Goal: Task Accomplishment & Management: Complete application form

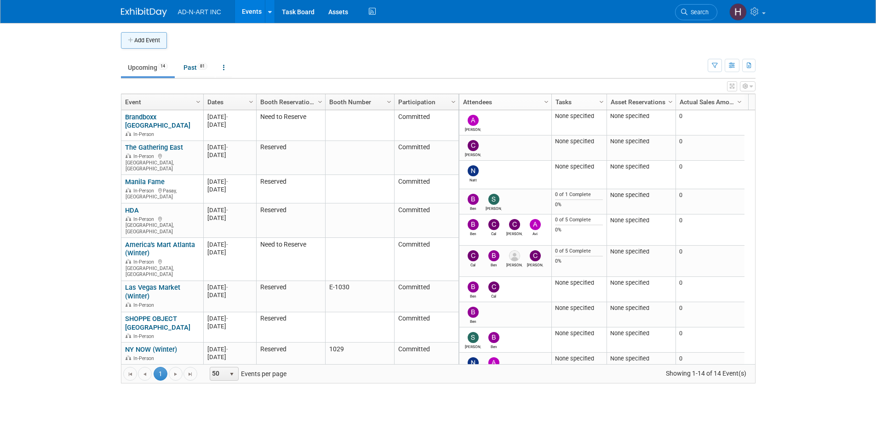
click at [151, 38] on button "Add Event" at bounding box center [144, 40] width 46 height 17
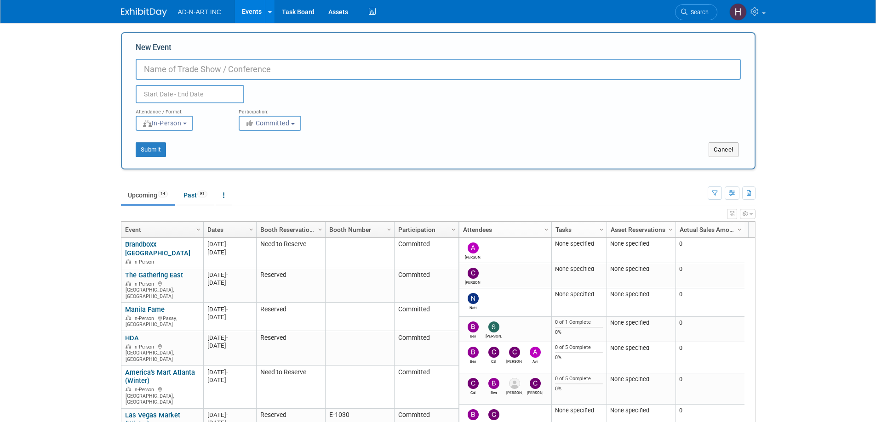
paste input "Natural Products Expo West 2026"
type input "Natural Products Expo West 2026"
click at [158, 90] on input "text" at bounding box center [190, 94] width 108 height 18
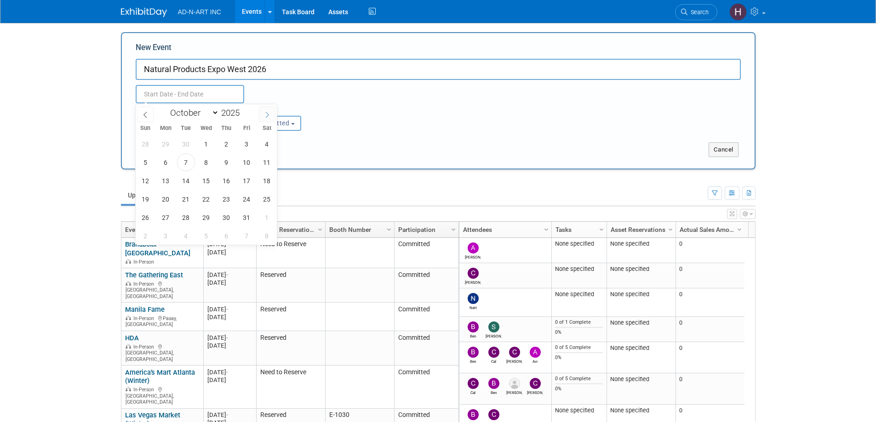
click at [268, 114] on icon at bounding box center [267, 115] width 6 height 6
select select "11"
click at [268, 114] on icon at bounding box center [267, 115] width 6 height 6
type input "2026"
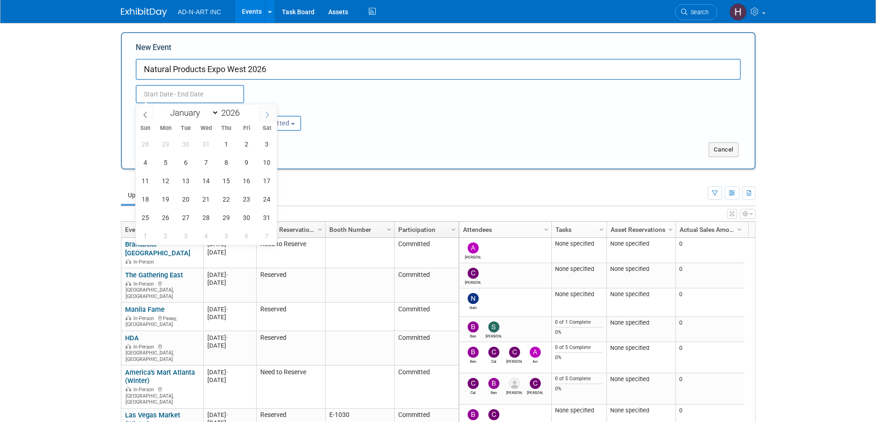
click at [268, 114] on icon at bounding box center [267, 115] width 6 height 6
select select "2"
click at [186, 143] on span "3" at bounding box center [186, 144] width 18 height 18
click at [240, 142] on span "6" at bounding box center [247, 144] width 18 height 18
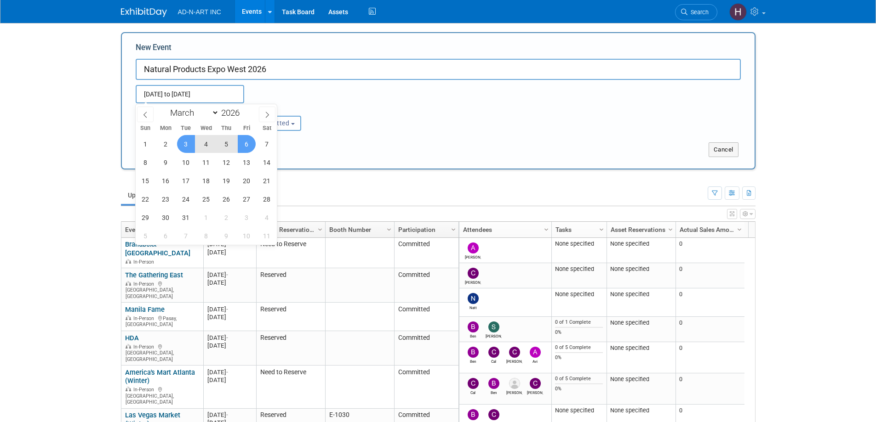
type input "Mar 3, 2026 to Mar 6, 2026"
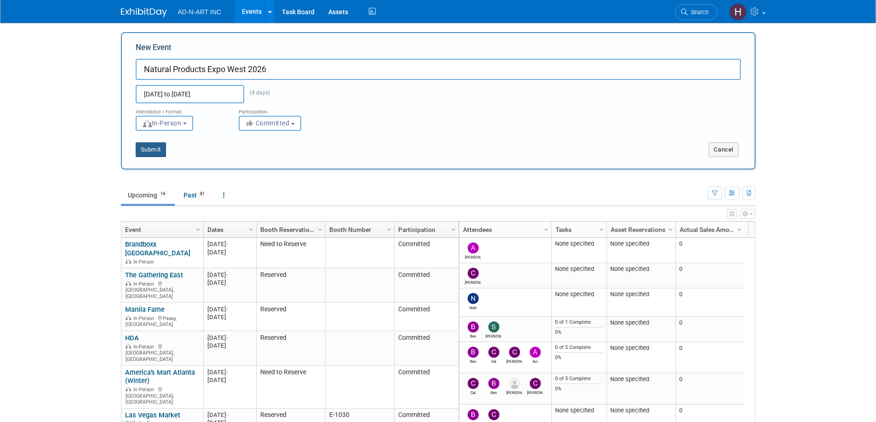
click at [156, 151] on button "Submit" at bounding box center [151, 150] width 30 height 15
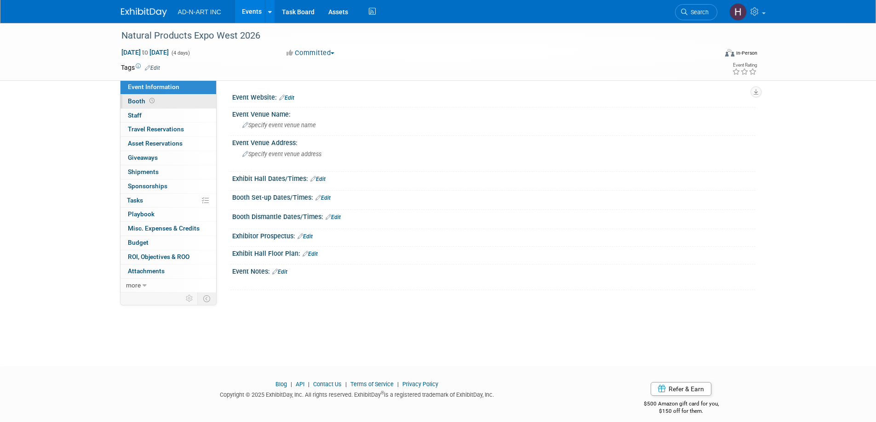
click at [136, 103] on span "Booth" at bounding box center [142, 100] width 29 height 7
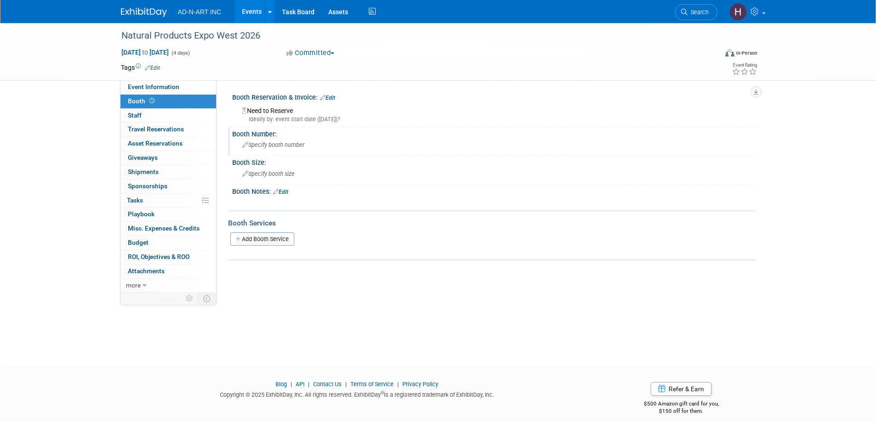
click at [260, 142] on span "Specify booth number" at bounding box center [273, 145] width 62 height 7
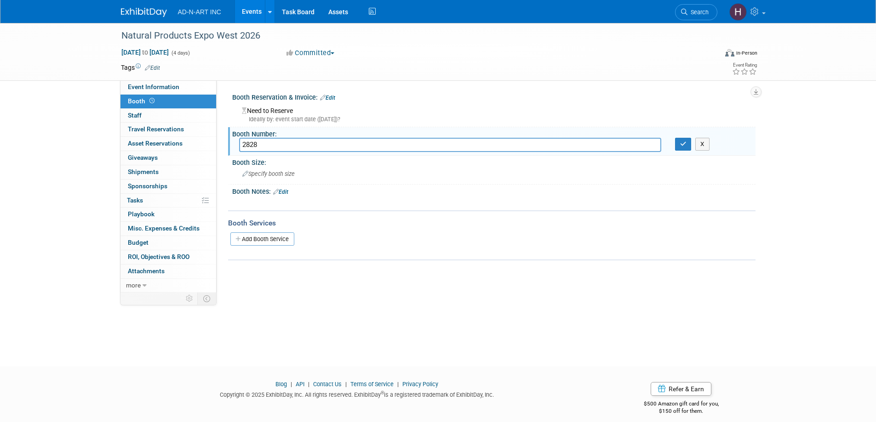
type input "2828"
click at [279, 113] on div "Need to Reserve Ideally by: event start date (Tue. Mar 3, 2026)?" at bounding box center [493, 114] width 509 height 20
click at [684, 145] on icon "button" at bounding box center [683, 144] width 6 height 6
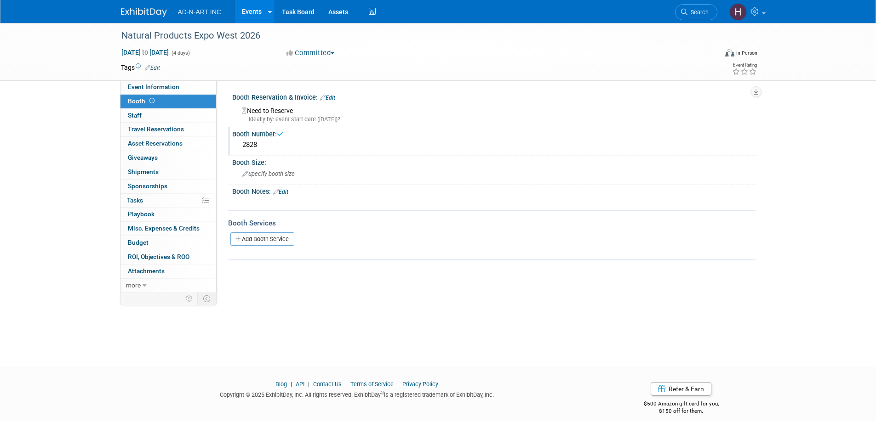
click at [251, 112] on div "Need to Reserve Ideally by: event start date (Tue. Mar 3, 2026)?" at bounding box center [493, 114] width 509 height 20
click at [335, 96] on link "Edit" at bounding box center [327, 98] width 15 height 6
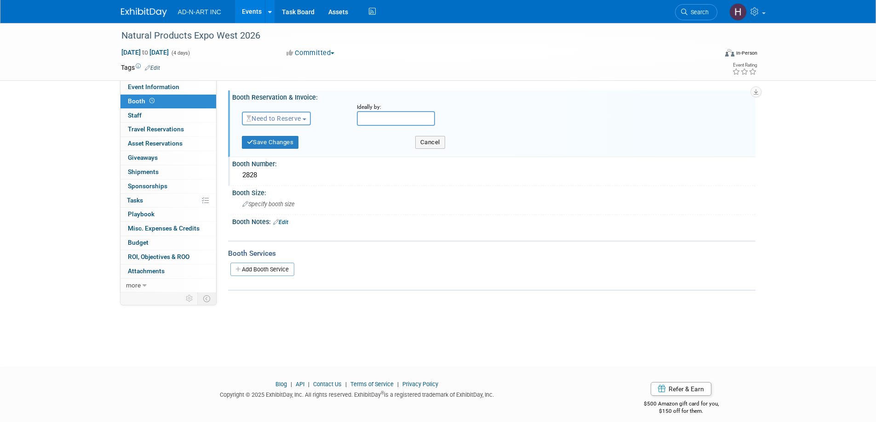
click at [291, 114] on button "Need to Reserve" at bounding box center [276, 119] width 69 height 14
click at [280, 148] on link "Reserved" at bounding box center [291, 147] width 98 height 13
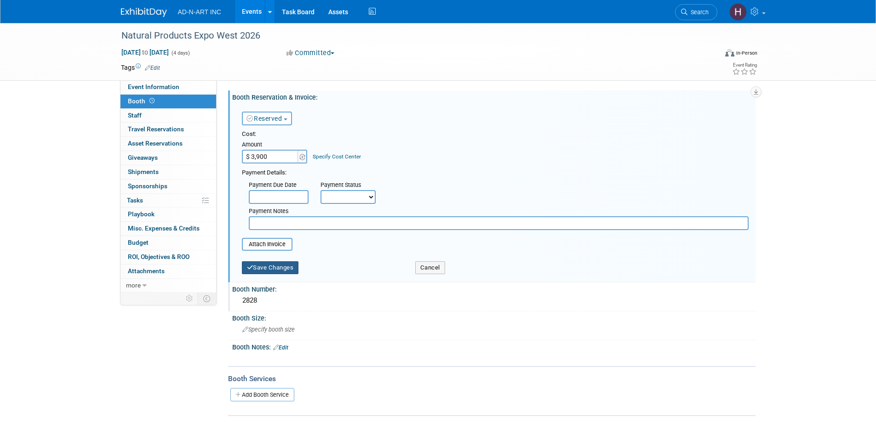
type input "$ 3,900.00"
click at [278, 272] on button "Save Changes" at bounding box center [270, 268] width 57 height 13
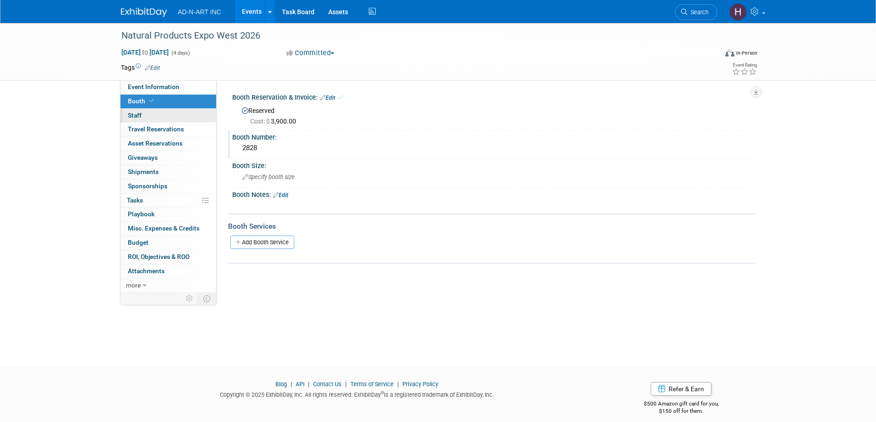
click at [134, 115] on span "Staff 0" at bounding box center [135, 115] width 14 height 7
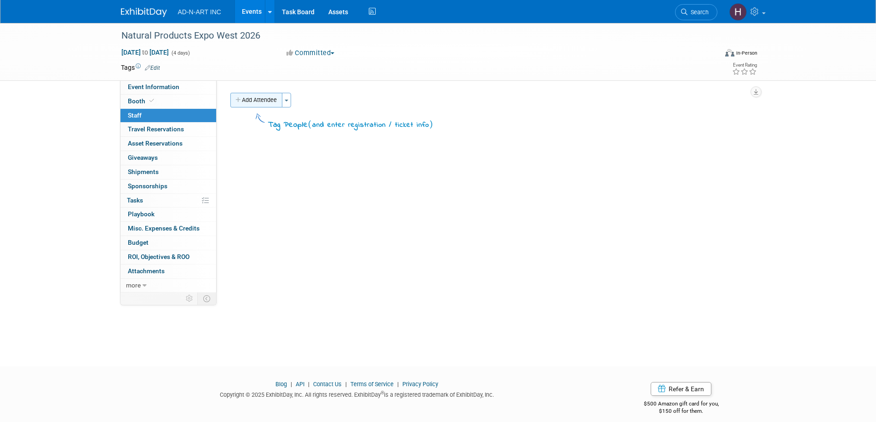
click at [259, 105] on button "Add Attendee" at bounding box center [256, 100] width 52 height 15
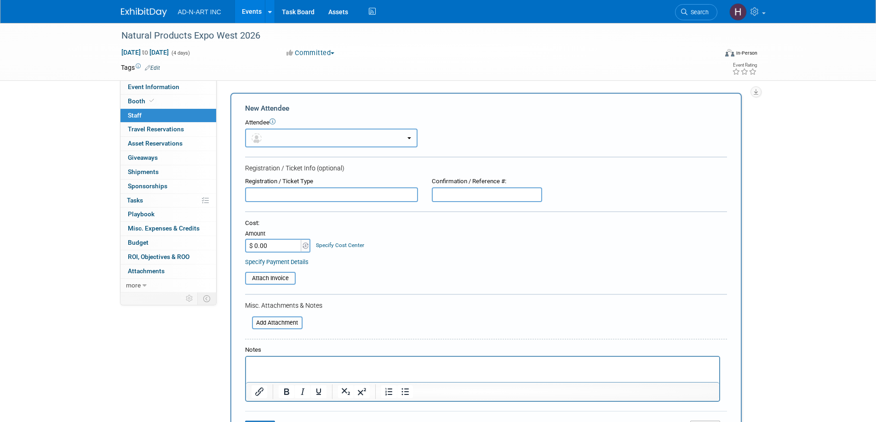
click at [269, 138] on button "button" at bounding box center [331, 138] width 172 height 19
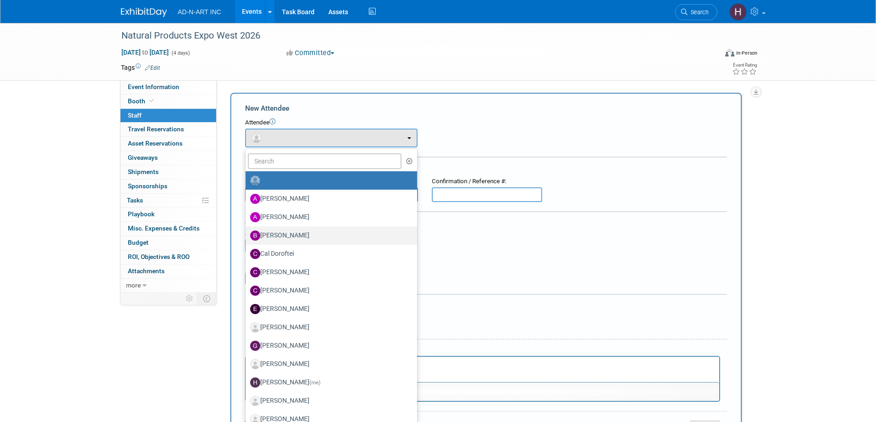
click at [315, 235] on label "[PERSON_NAME]" at bounding box center [329, 235] width 158 height 15
click at [247, 235] on input "[PERSON_NAME]" at bounding box center [244, 235] width 6 height 6
select select "eb08db07-2479-46b9-a8af-e7f3738a7bd0"
select select "4"
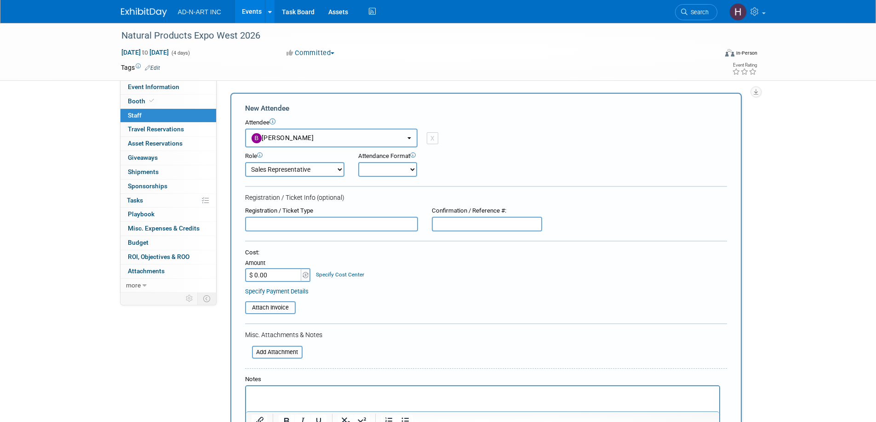
click at [290, 137] on span "[PERSON_NAME]" at bounding box center [282, 137] width 63 height 7
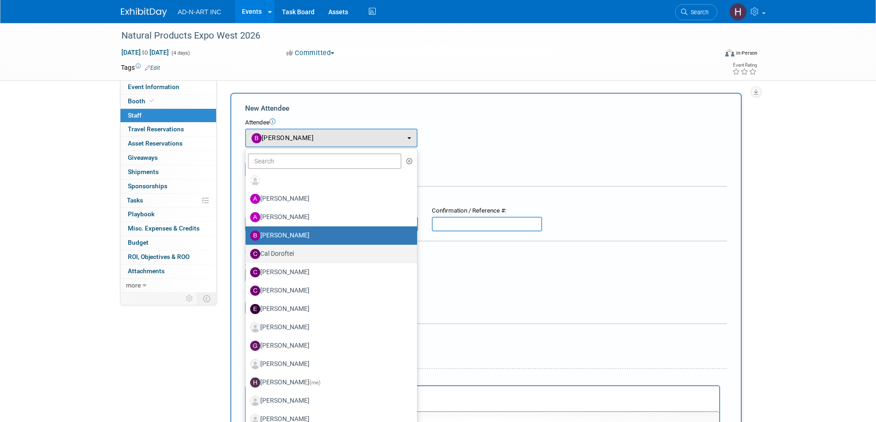
click at [285, 253] on label "Cal Doroftei" at bounding box center [329, 254] width 158 height 15
click at [247, 253] on input "Cal Doroftei" at bounding box center [244, 253] width 6 height 6
select select "55d5603a-d131-4261-ac8c-7c648fbca29a"
select select "1"
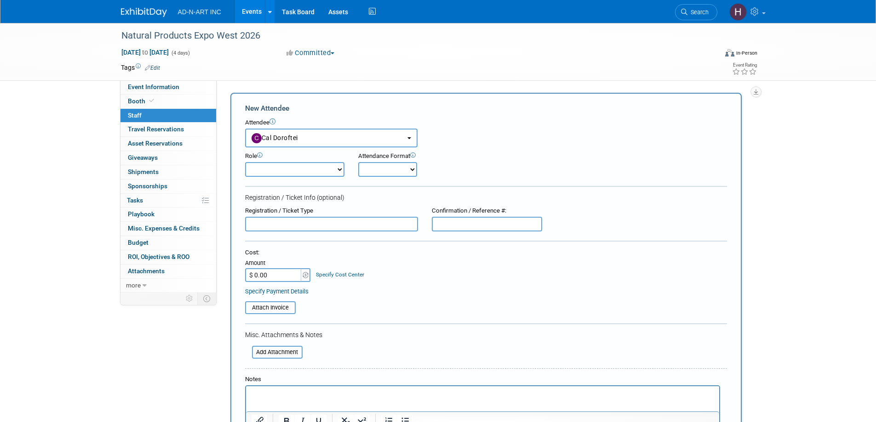
click at [135, 11] on img at bounding box center [144, 12] width 46 height 9
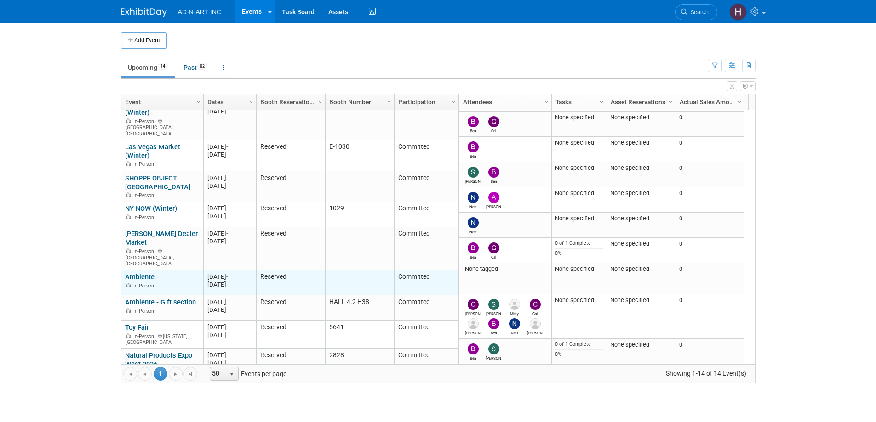
scroll to position [140, 0]
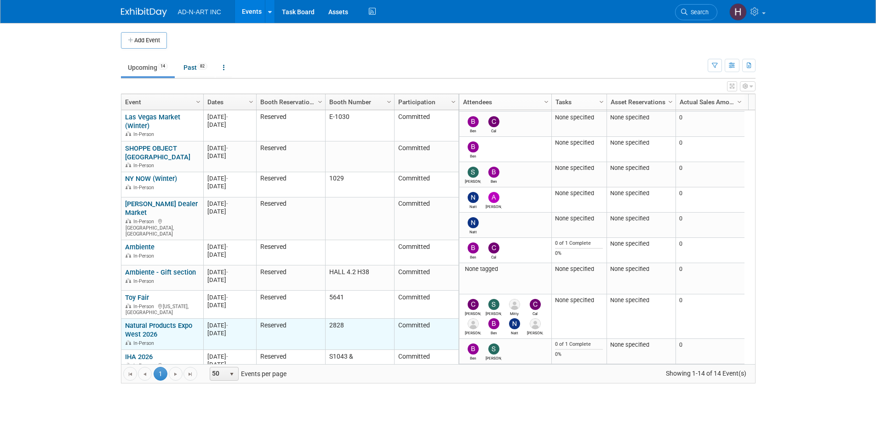
click at [146, 322] on link "Natural Products Expo West 2026" at bounding box center [158, 330] width 67 height 17
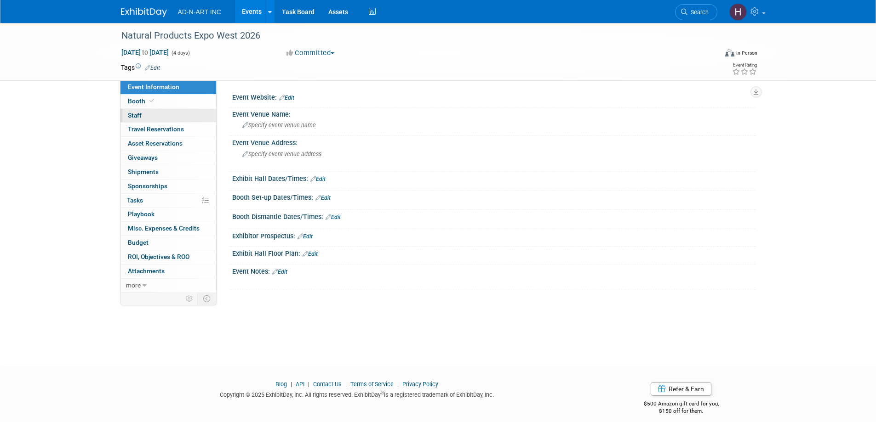
click at [134, 113] on span "Staff 0" at bounding box center [135, 115] width 14 height 7
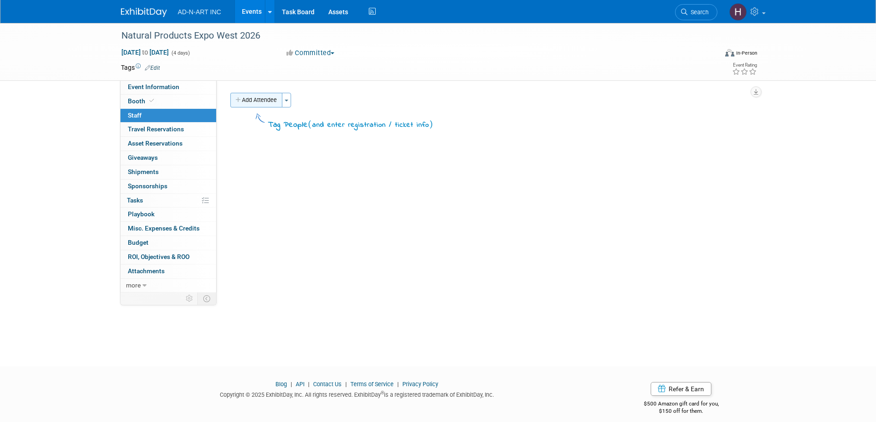
click at [253, 99] on button "Add Attendee" at bounding box center [256, 100] width 52 height 15
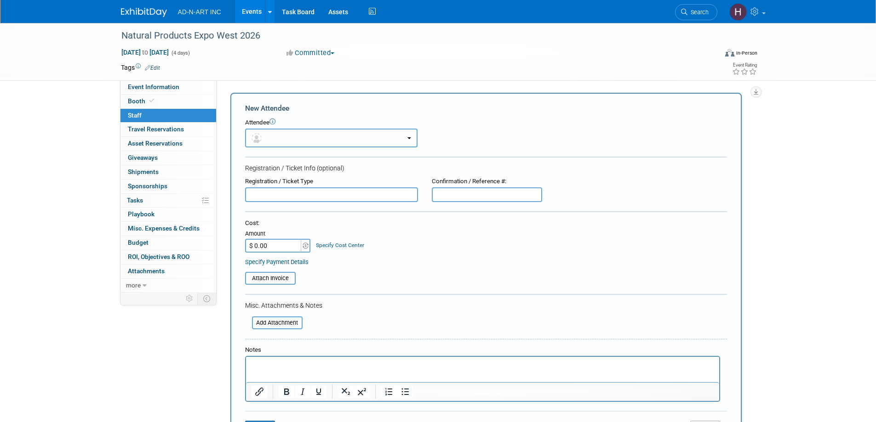
click at [272, 134] on button "button" at bounding box center [331, 138] width 172 height 19
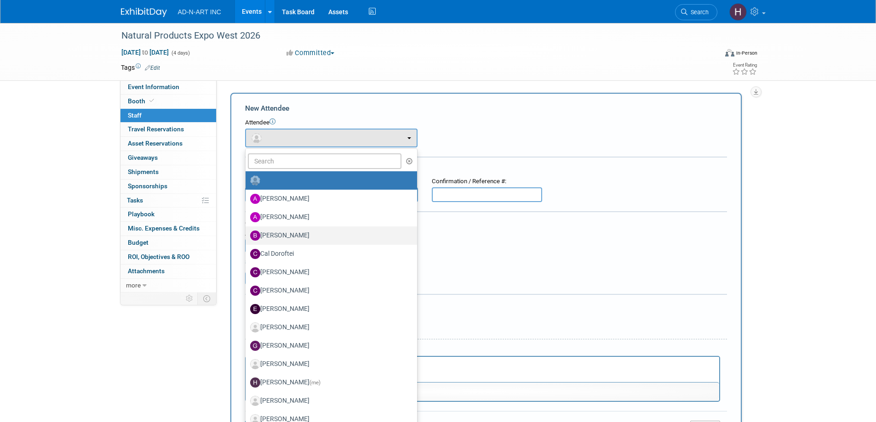
click at [299, 238] on label "Ben Petersen" at bounding box center [329, 235] width 158 height 15
click at [247, 238] on input "Ben Petersen" at bounding box center [244, 235] width 6 height 6
select select "eb08db07-2479-46b9-a8af-e7f3738a7bd0"
select select "4"
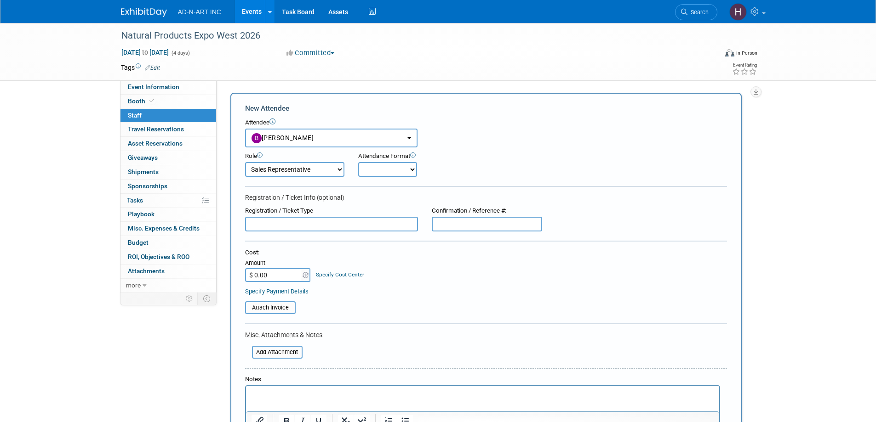
click at [298, 177] on form "New Attendee Attendee <img src="https://www.exhibitday.com/Images/Unassigned-Us…" at bounding box center [486, 286] width 482 height 367
click at [298, 172] on select "Demonstrator Host Planner Presenter Sales Representative Set-up/Dismantle Crew …" at bounding box center [294, 169] width 99 height 15
click at [245, 162] on select "Demonstrator Host Planner Presenter Sales Representative Set-up/Dismantle Crew …" at bounding box center [294, 169] width 99 height 15
click at [385, 166] on select "Onsite Remote" at bounding box center [387, 169] width 59 height 15
select select "1"
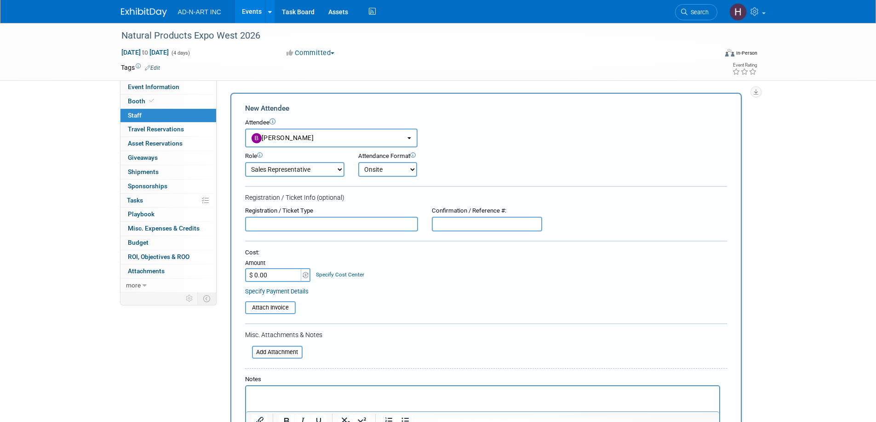
click at [358, 162] on select "Onsite Remote" at bounding box center [387, 169] width 59 height 15
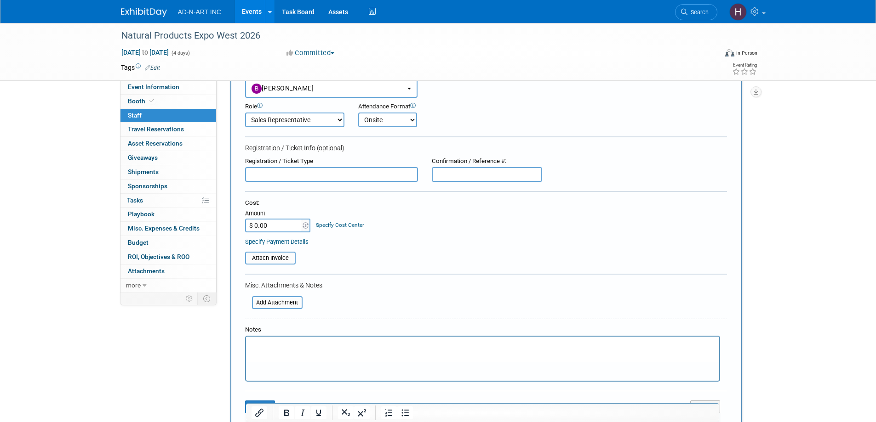
scroll to position [168, 0]
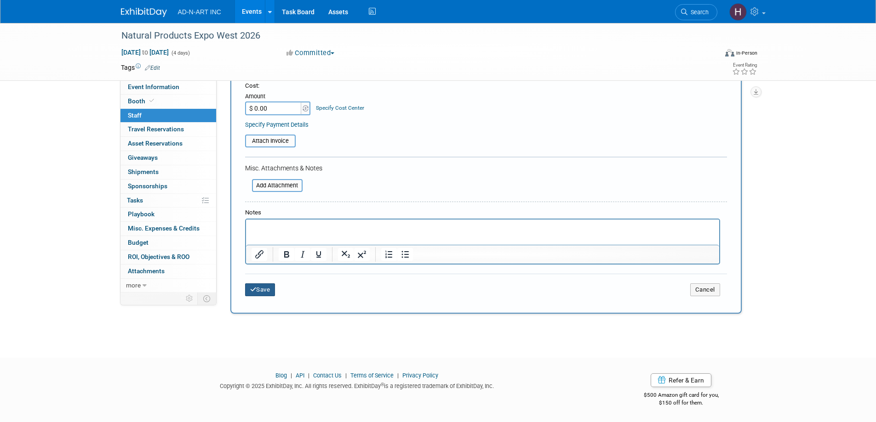
click at [253, 291] on icon "submit" at bounding box center [253, 290] width 6 height 6
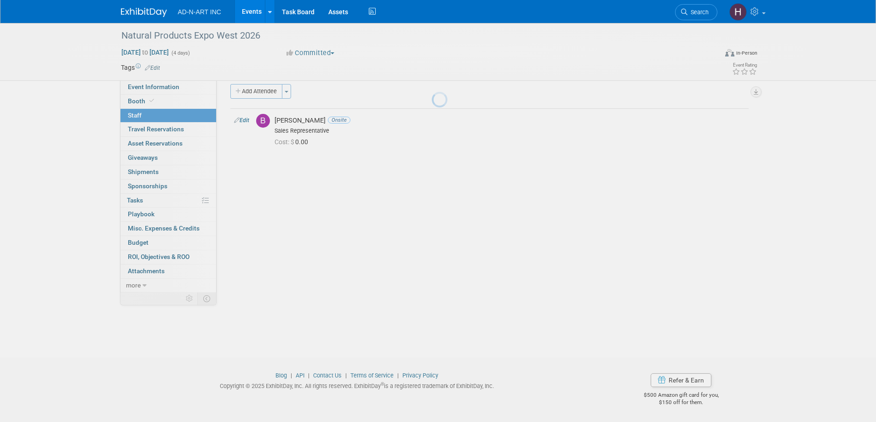
scroll to position [9, 0]
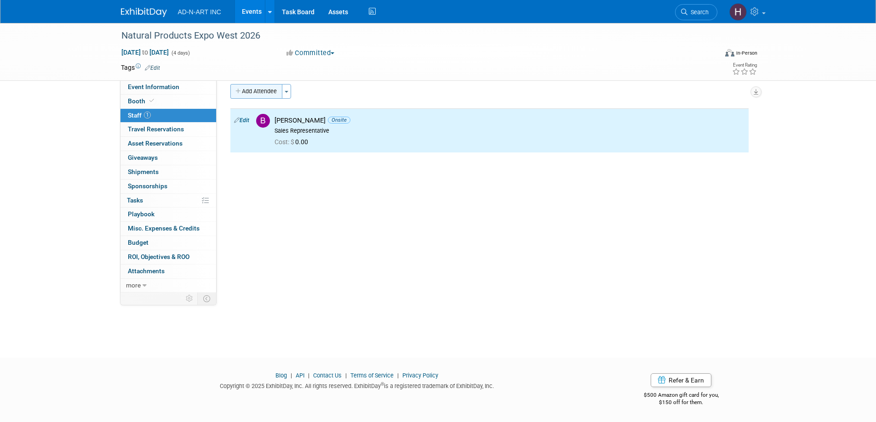
click at [256, 92] on button "Add Attendee" at bounding box center [256, 91] width 52 height 15
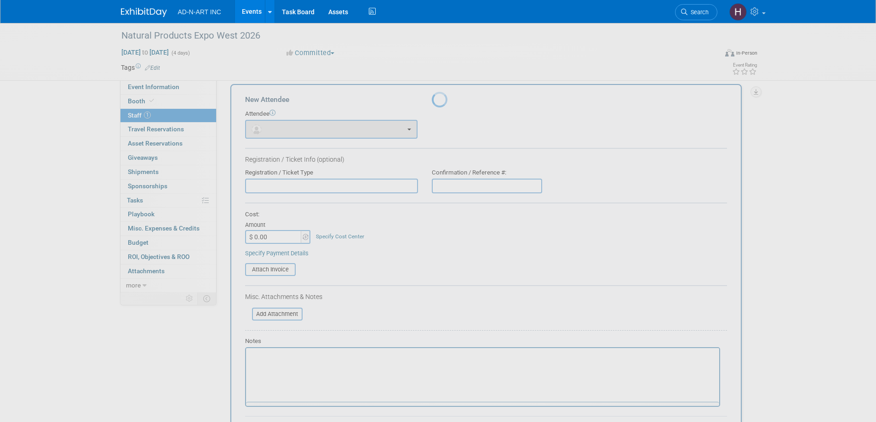
scroll to position [0, 0]
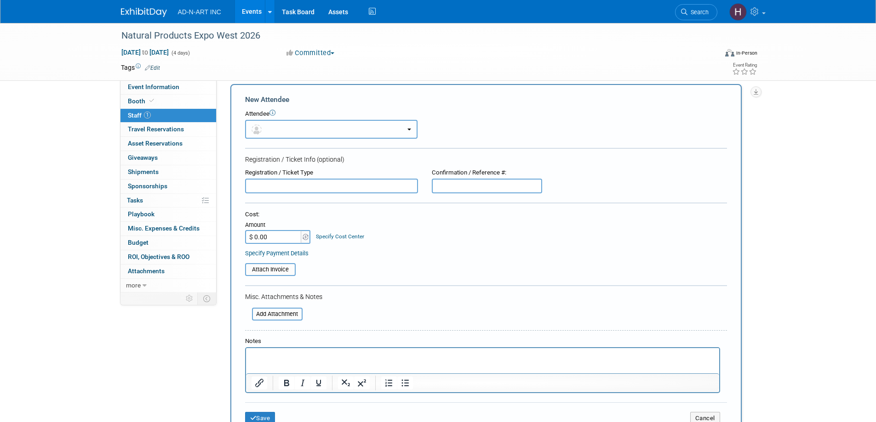
click at [287, 130] on button "button" at bounding box center [331, 129] width 172 height 19
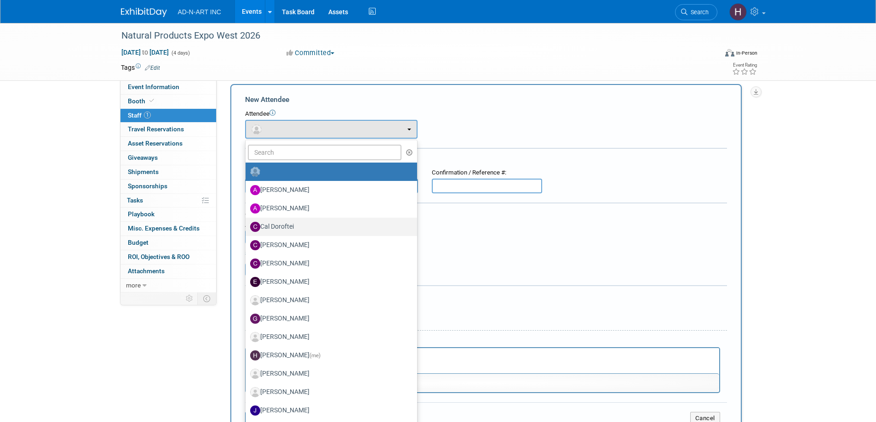
click at [290, 220] on label "Cal Doroftei" at bounding box center [329, 227] width 158 height 15
click at [247, 223] on input "Cal Doroftei" at bounding box center [244, 226] width 6 height 6
select select "55d5603a-d131-4261-ac8c-7c648fbca29a"
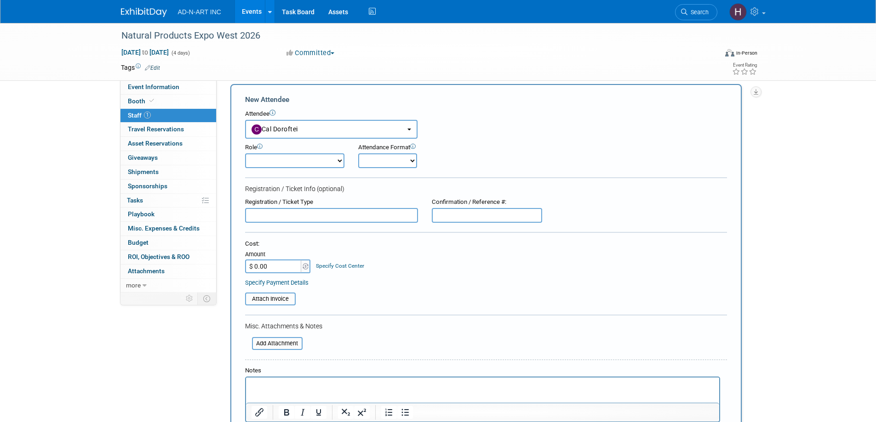
click at [297, 165] on select "Demonstrator Host Planner Presenter Sales Representative Set-up/Dismantle Crew …" at bounding box center [294, 161] width 99 height 15
select select "4"
click at [245, 154] on select "Demonstrator Host Planner Presenter Sales Representative Set-up/Dismantle Crew …" at bounding box center [294, 161] width 99 height 15
click at [408, 156] on select "Onsite Remote" at bounding box center [387, 161] width 59 height 15
select select "1"
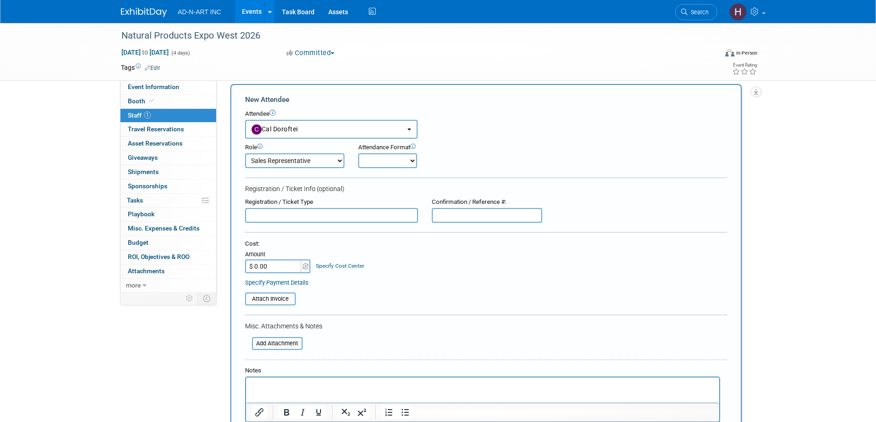
click at [358, 154] on select "Onsite Remote" at bounding box center [387, 161] width 59 height 15
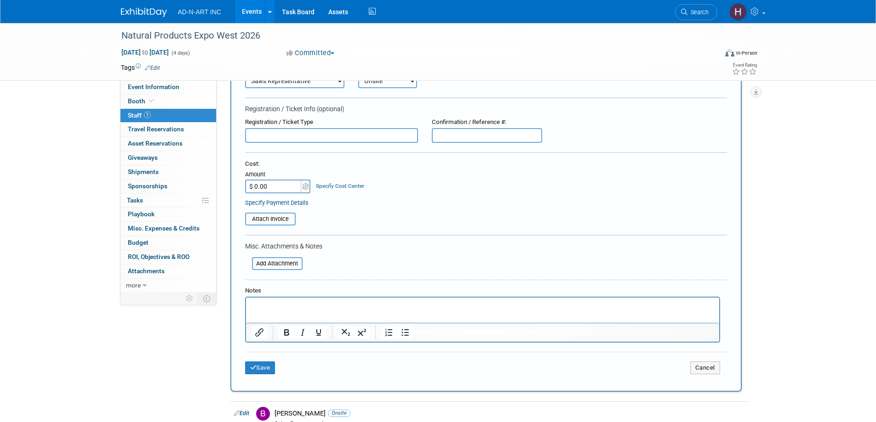
scroll to position [222, 0]
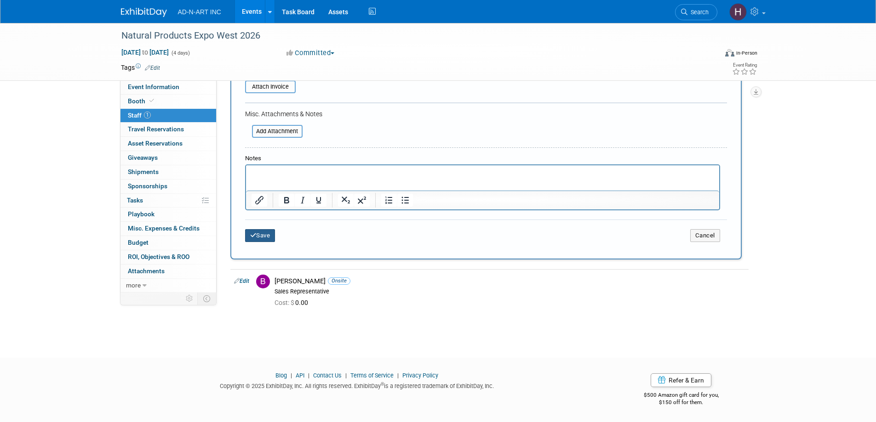
click at [255, 233] on icon "submit" at bounding box center [253, 236] width 6 height 6
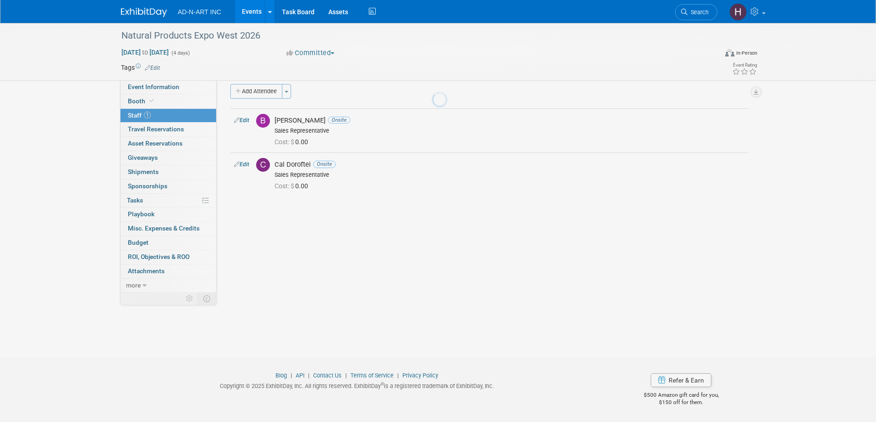
scroll to position [9, 0]
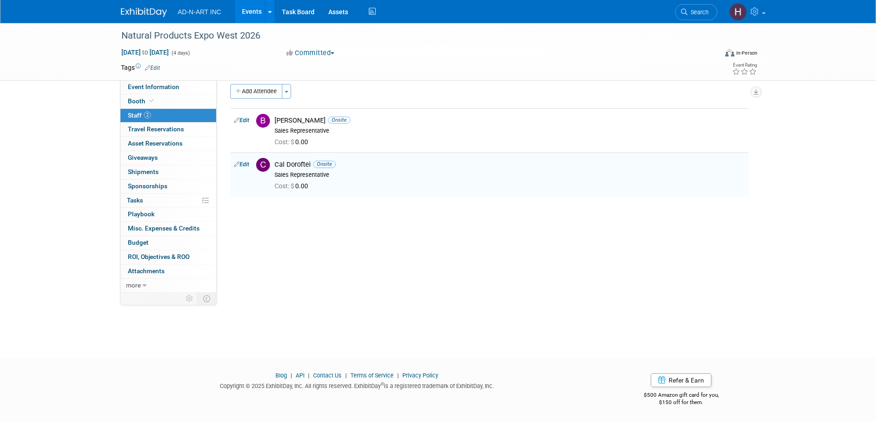
click at [131, 11] on img at bounding box center [144, 12] width 46 height 9
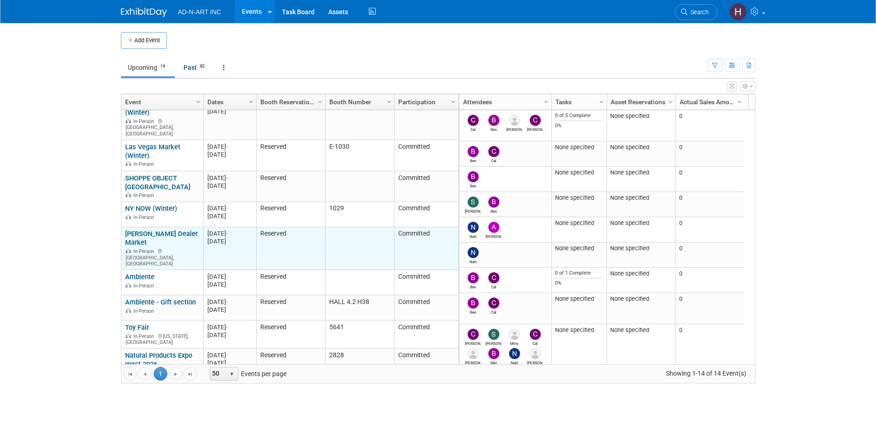
scroll to position [140, 0]
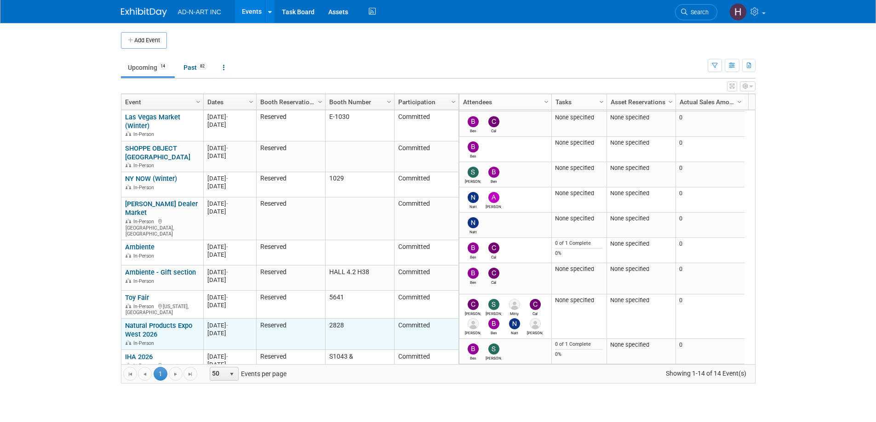
click at [142, 322] on link "Natural Products Expo West 2026" at bounding box center [158, 330] width 67 height 17
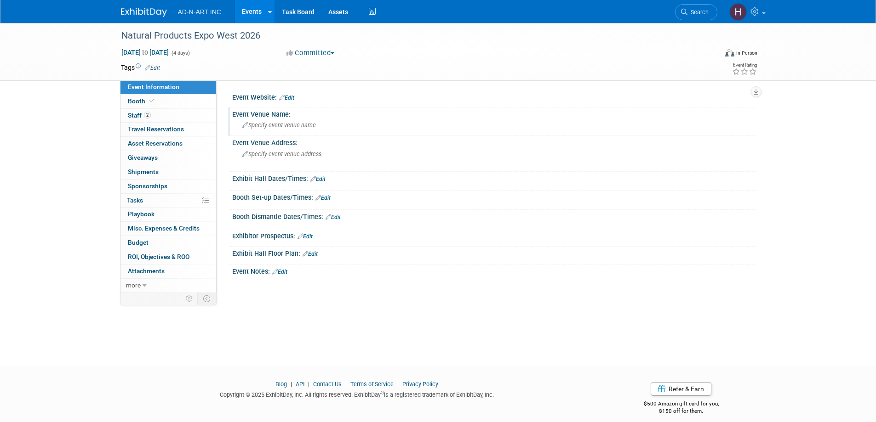
click at [260, 122] on span "Specify event venue name" at bounding box center [279, 125] width 74 height 7
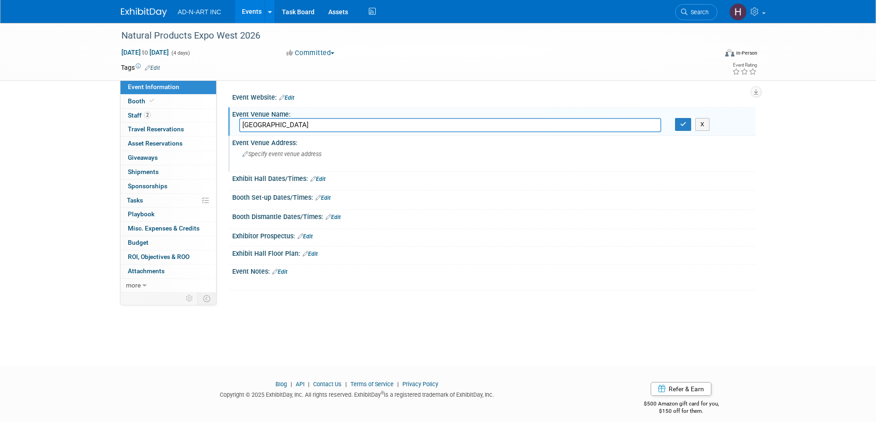
type input "[GEOGRAPHIC_DATA]"
click at [267, 155] on span "Specify event venue address" at bounding box center [281, 154] width 79 height 7
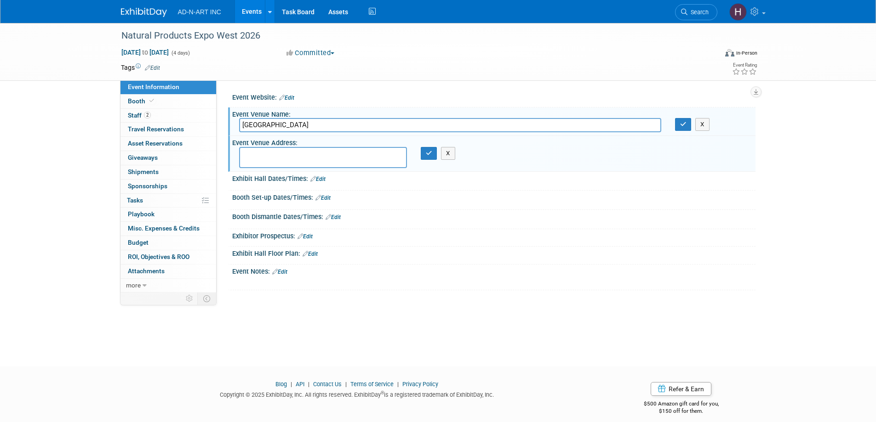
click at [290, 96] on link "Edit" at bounding box center [286, 98] width 15 height 6
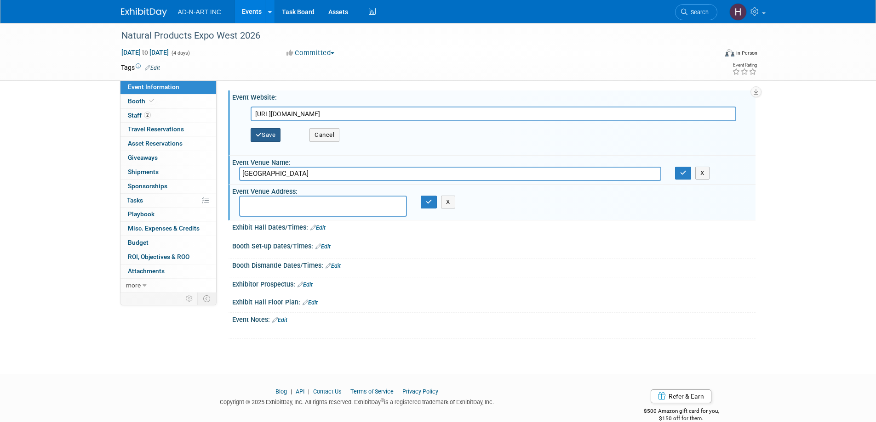
type input "[URL][DOMAIN_NAME]"
click at [275, 131] on button "Save" at bounding box center [266, 135] width 30 height 14
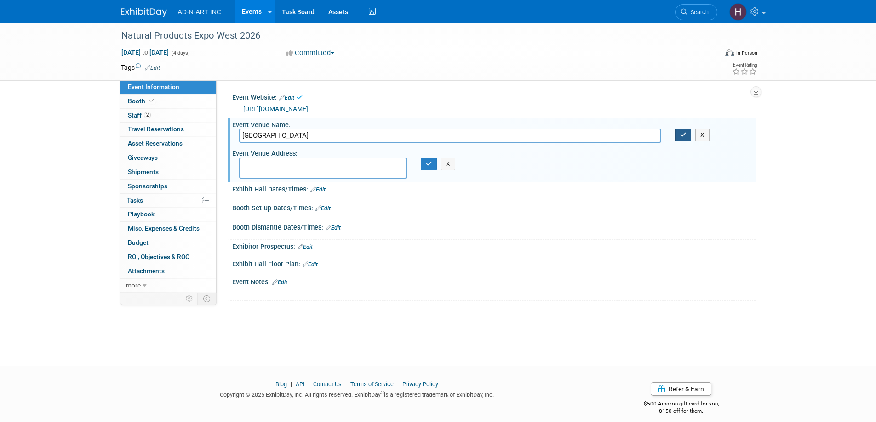
click at [679, 137] on button "button" at bounding box center [683, 135] width 17 height 13
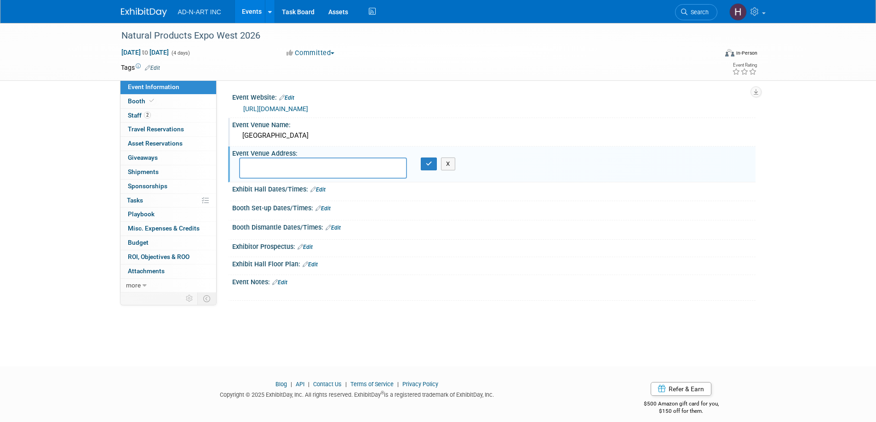
click at [282, 184] on div "Exhibit Hall Dates/Times: Edit" at bounding box center [493, 188] width 523 height 12
click at [290, 170] on textarea at bounding box center [323, 168] width 168 height 21
paste textarea "800 West Katella Avenue Anaheim, CA 92802"
type textarea "800 West Katella Avenue Anaheim, CA 92802"
click at [426, 165] on icon "button" at bounding box center [429, 164] width 6 height 6
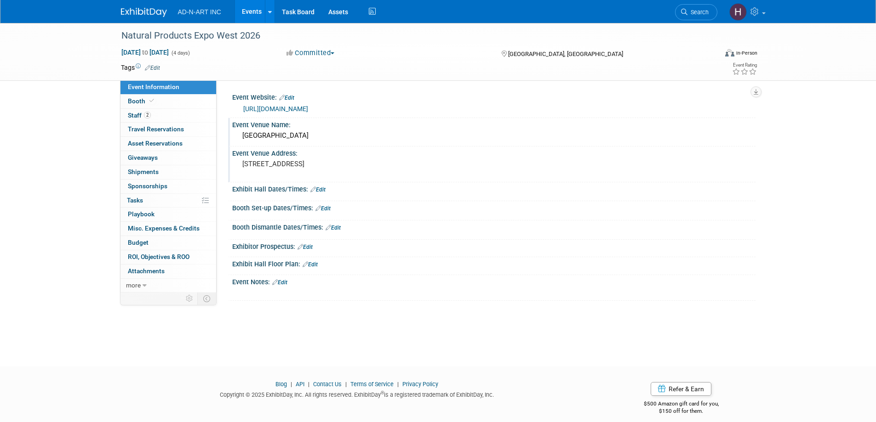
click at [138, 12] on img at bounding box center [144, 12] width 46 height 9
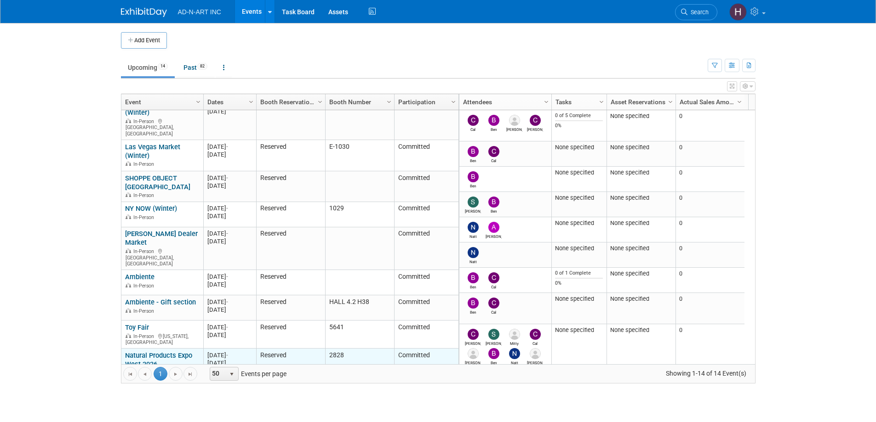
scroll to position [140, 0]
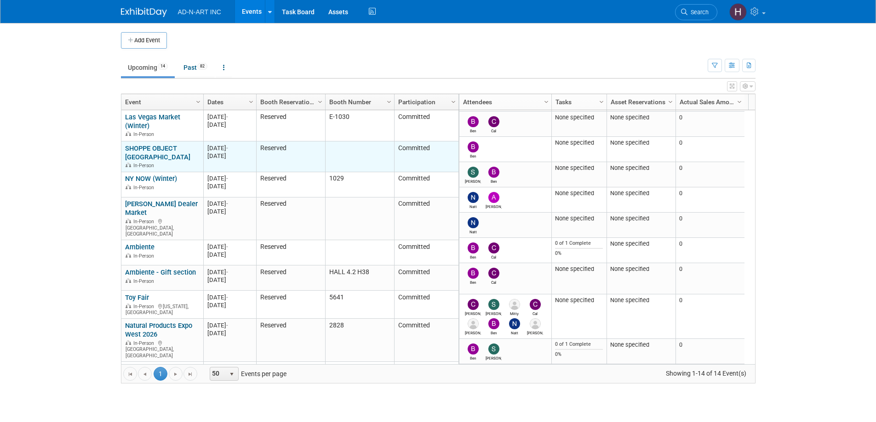
click at [171, 144] on link "SHOPPE OBJECT [GEOGRAPHIC_DATA]" at bounding box center [157, 152] width 65 height 17
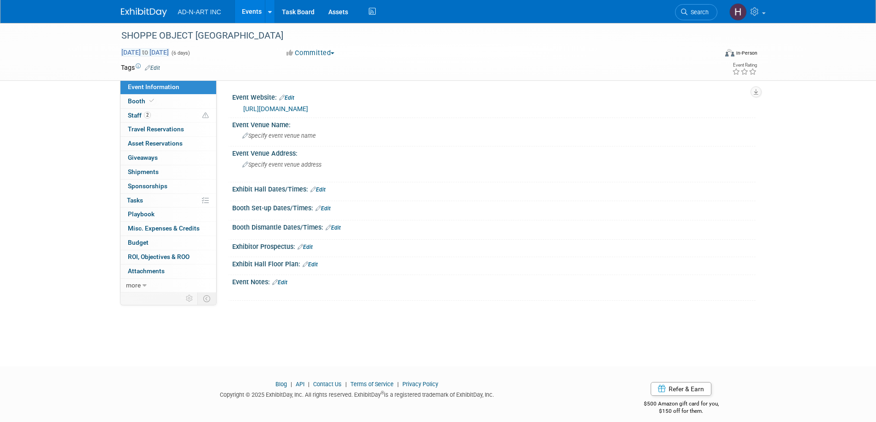
click at [149, 49] on span "to" at bounding box center [145, 52] width 9 height 7
select select "1"
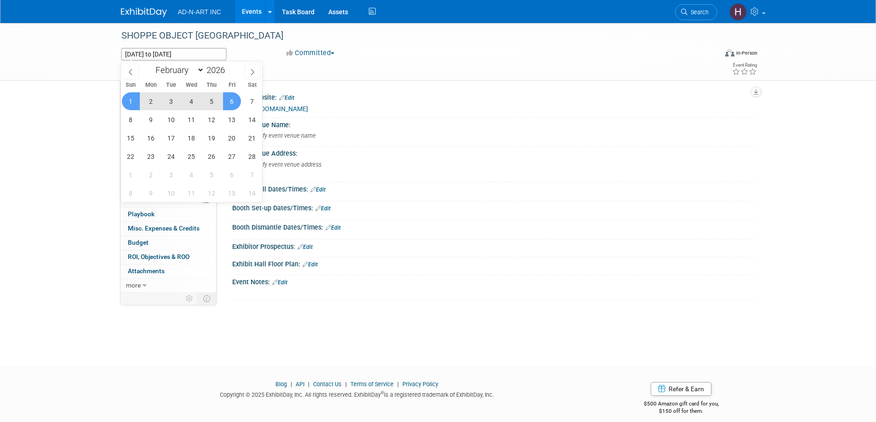
click at [175, 101] on span "3" at bounding box center [171, 101] width 18 height 18
type input "[DATE]"
click at [125, 102] on span "1" at bounding box center [131, 101] width 18 height 18
